Goal: Find specific page/section: Find specific page/section

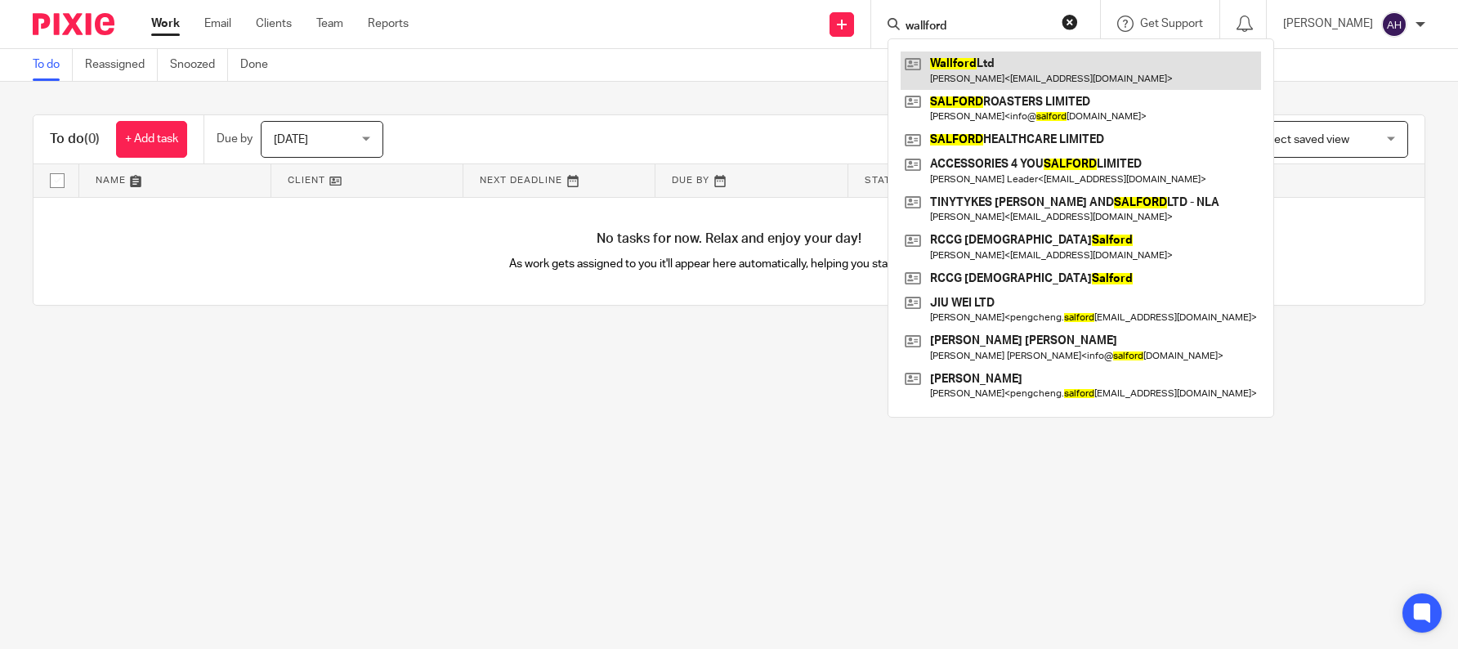
type input "wallford"
click at [998, 77] on link at bounding box center [1081, 70] width 360 height 38
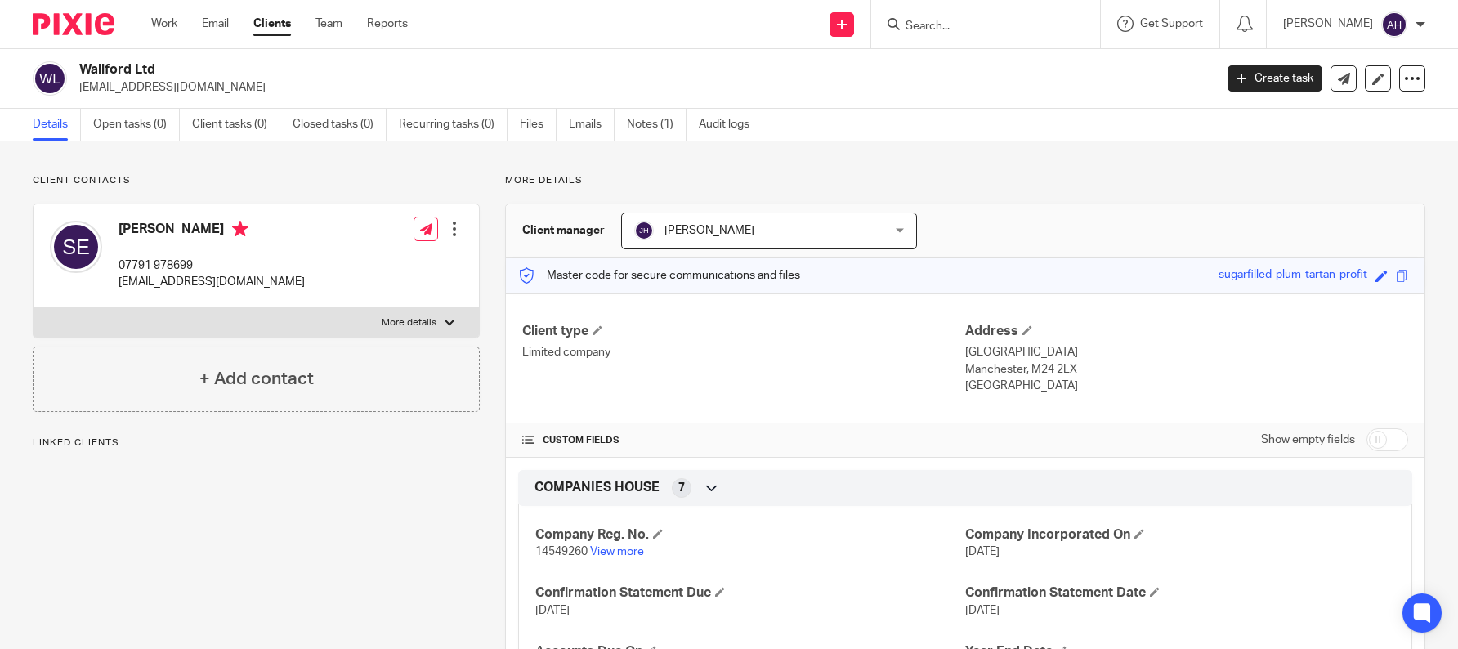
click at [1040, 32] on input "Search" at bounding box center [977, 27] width 147 height 15
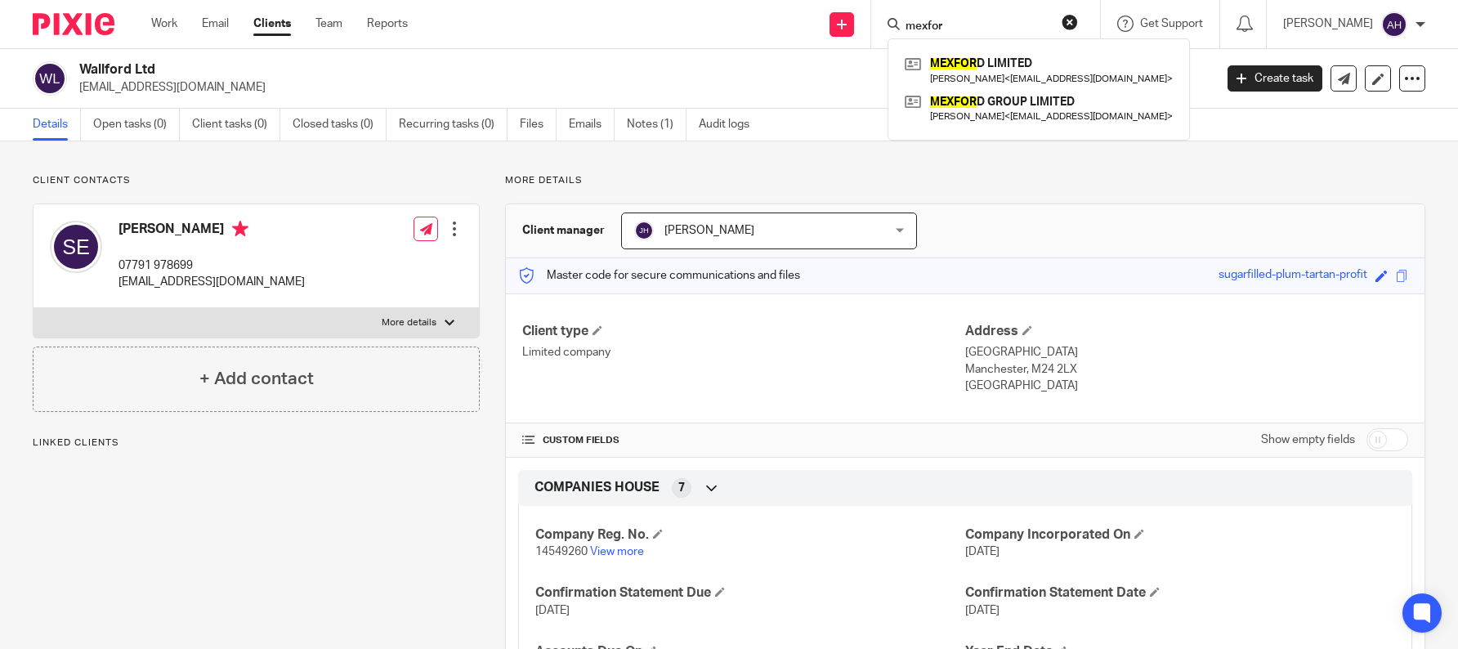
type input "mexford"
